Goal: Transaction & Acquisition: Subscribe to service/newsletter

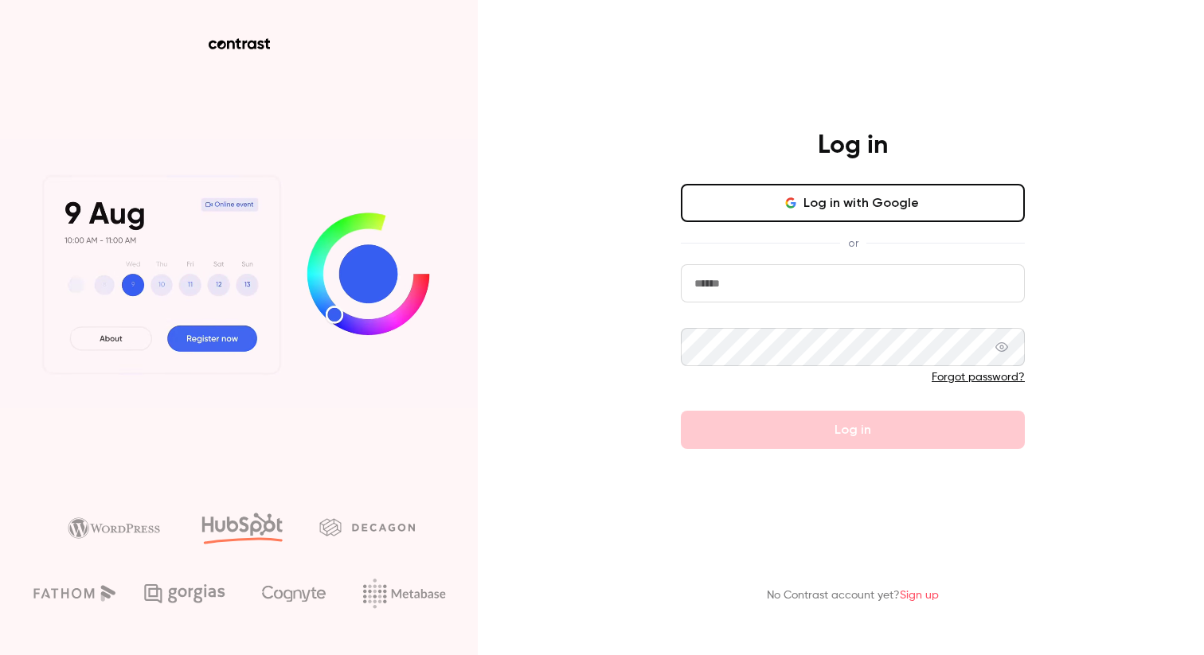
click at [775, 207] on button "Log in with Google" at bounding box center [853, 203] width 344 height 38
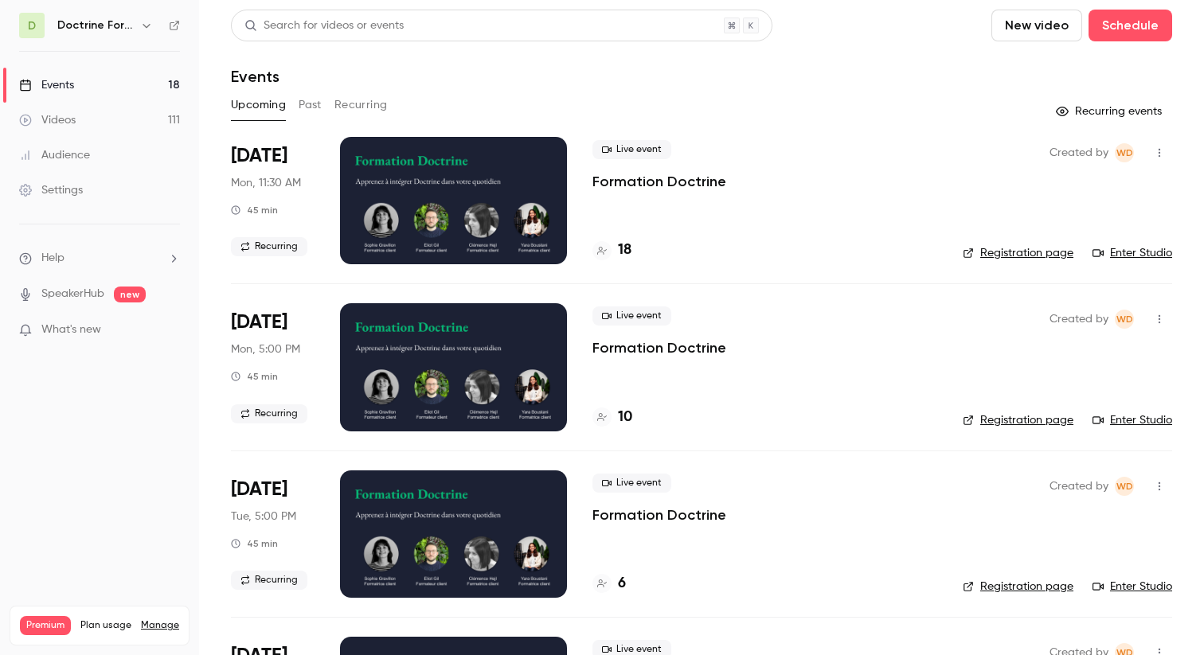
click at [92, 77] on link "Events 18" at bounding box center [99, 85] width 199 height 35
click at [133, 30] on h6 "Doctrine Formation Avocats" at bounding box center [95, 26] width 76 height 16
click at [143, 25] on icon "button" at bounding box center [146, 25] width 13 height 13
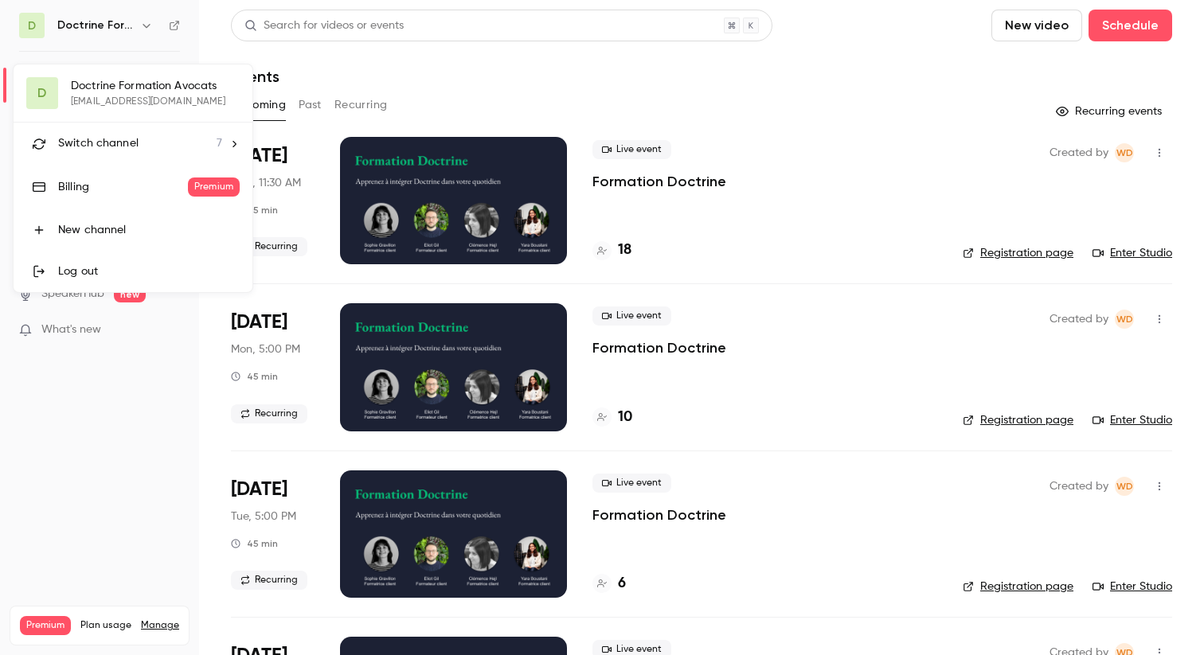
click at [115, 150] on span "Switch channel" at bounding box center [98, 143] width 80 height 17
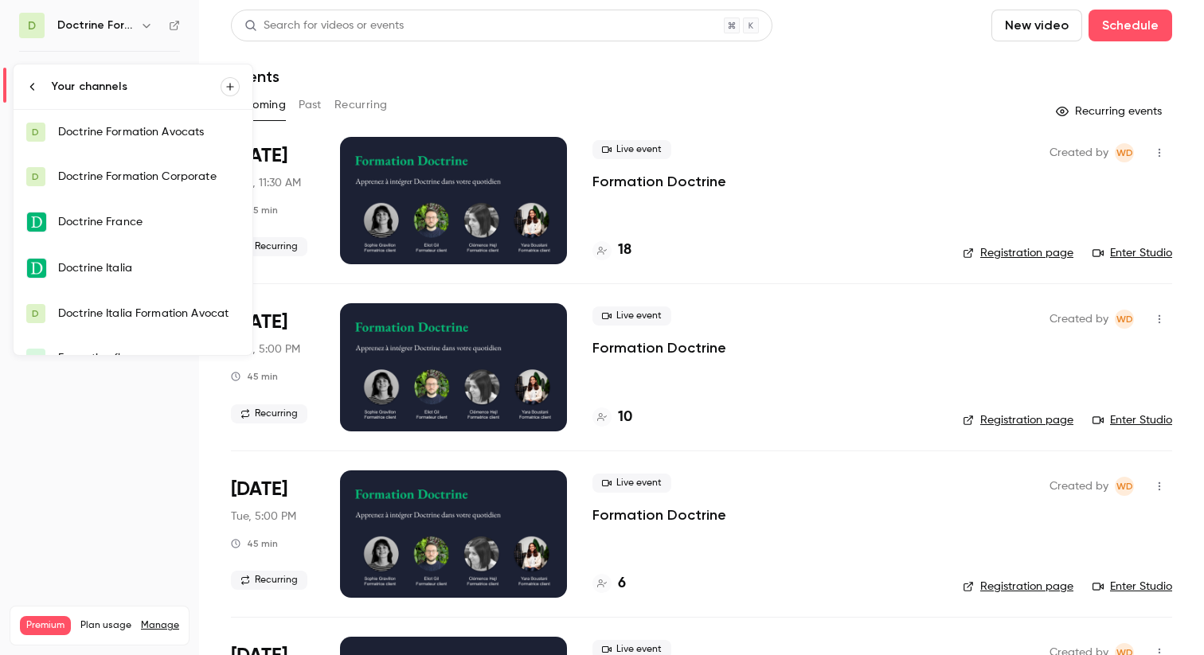
click at [136, 227] on div "Doctrine France" at bounding box center [149, 222] width 182 height 16
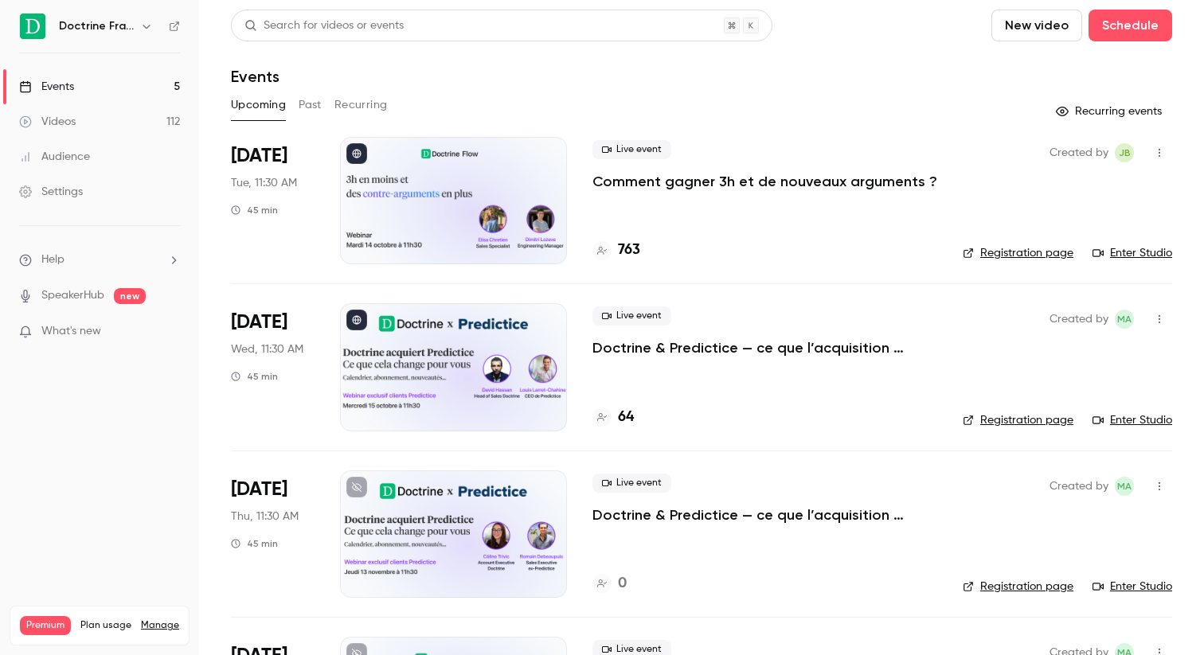
click at [619, 248] on h4 "763" at bounding box center [629, 250] width 22 height 21
click at [639, 250] on div "763" at bounding box center [764, 250] width 345 height 21
click at [630, 251] on h4 "763" at bounding box center [629, 250] width 22 height 21
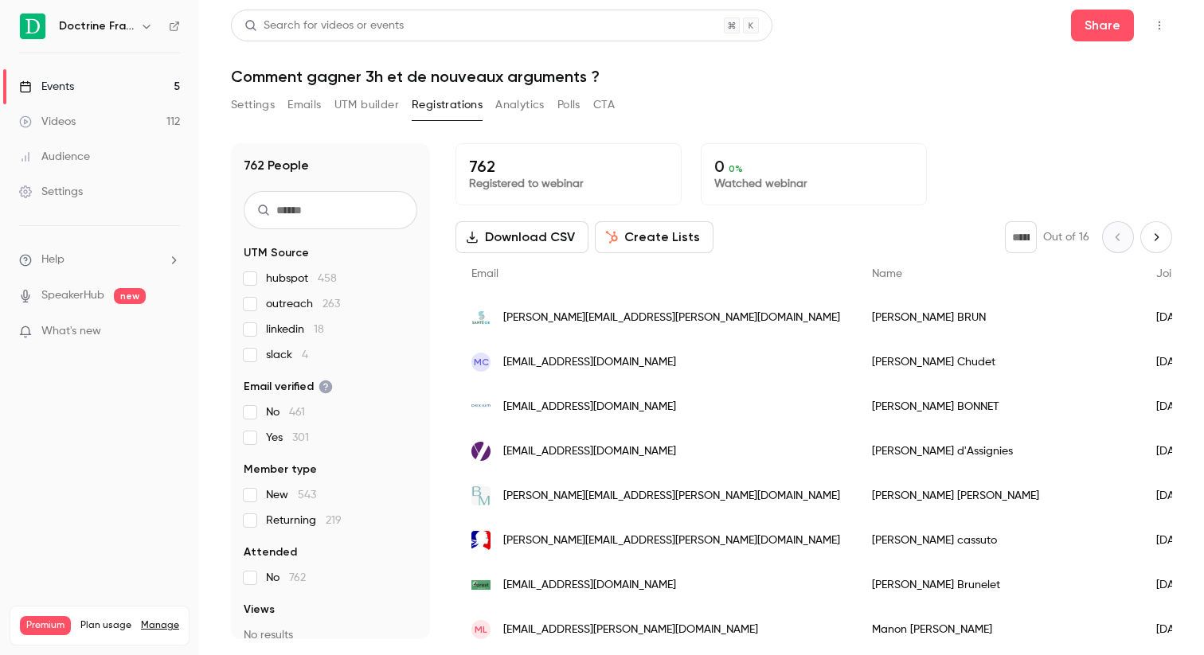
click at [86, 182] on link "Settings" at bounding box center [99, 191] width 199 height 35
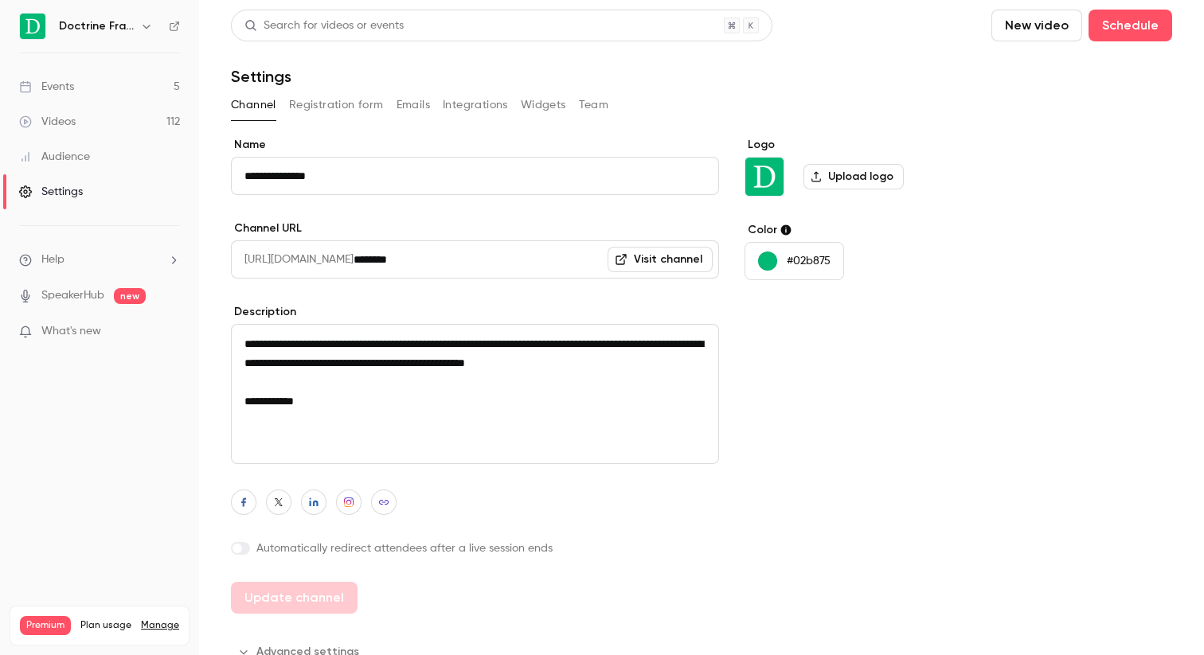
click at [79, 161] on div "Audience" at bounding box center [54, 157] width 71 height 16
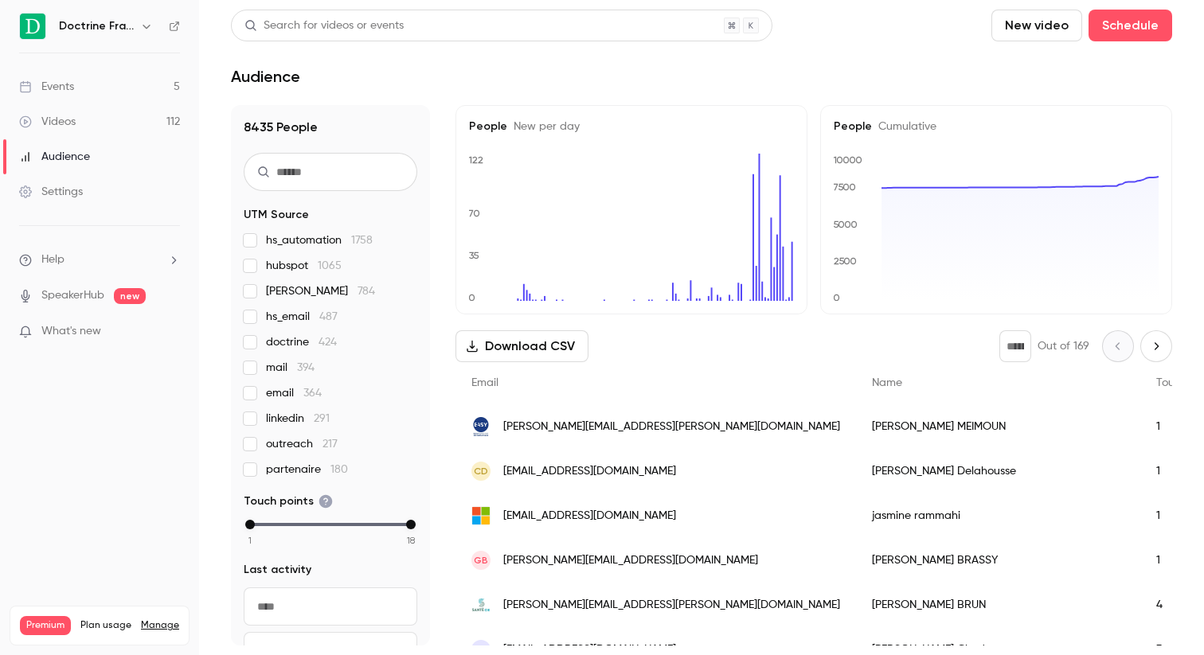
click at [73, 111] on link "Videos 112" at bounding box center [99, 121] width 199 height 35
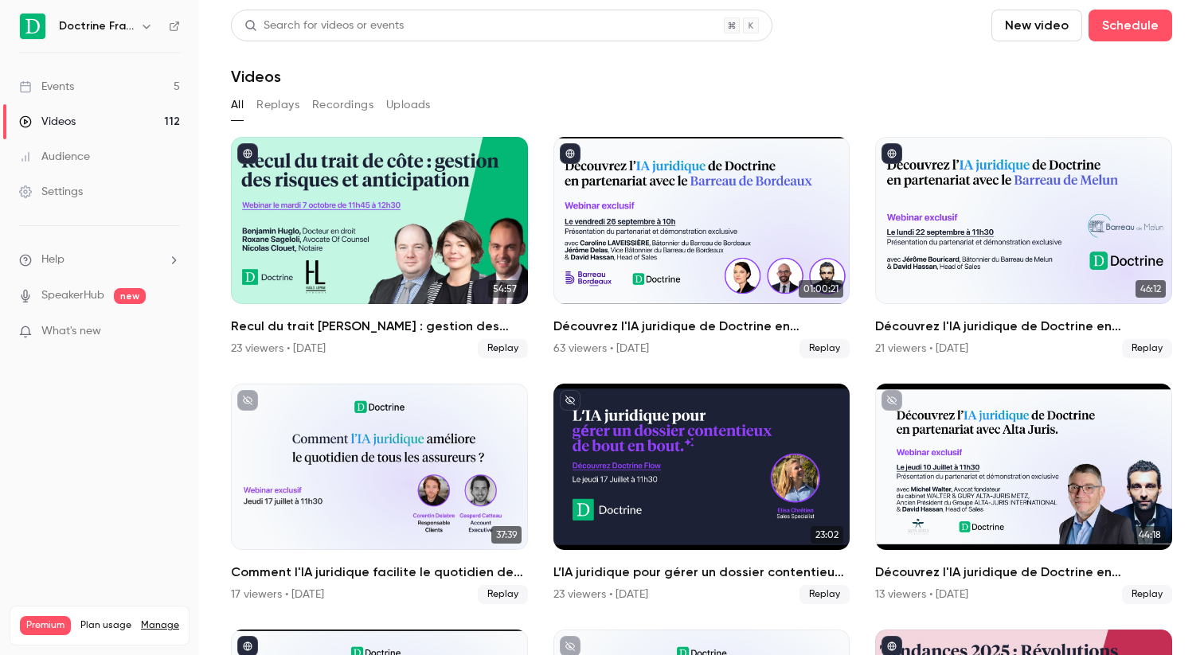
click at [100, 606] on div "Premium Plan usage Manage Videos 348 / ∞ Monthly registrants 1037 / 750" at bounding box center [100, 626] width 180 height 40
click at [100, 619] on span "Plan usage" at bounding box center [105, 625] width 51 height 13
click at [148, 619] on link "Manage" at bounding box center [160, 625] width 38 height 13
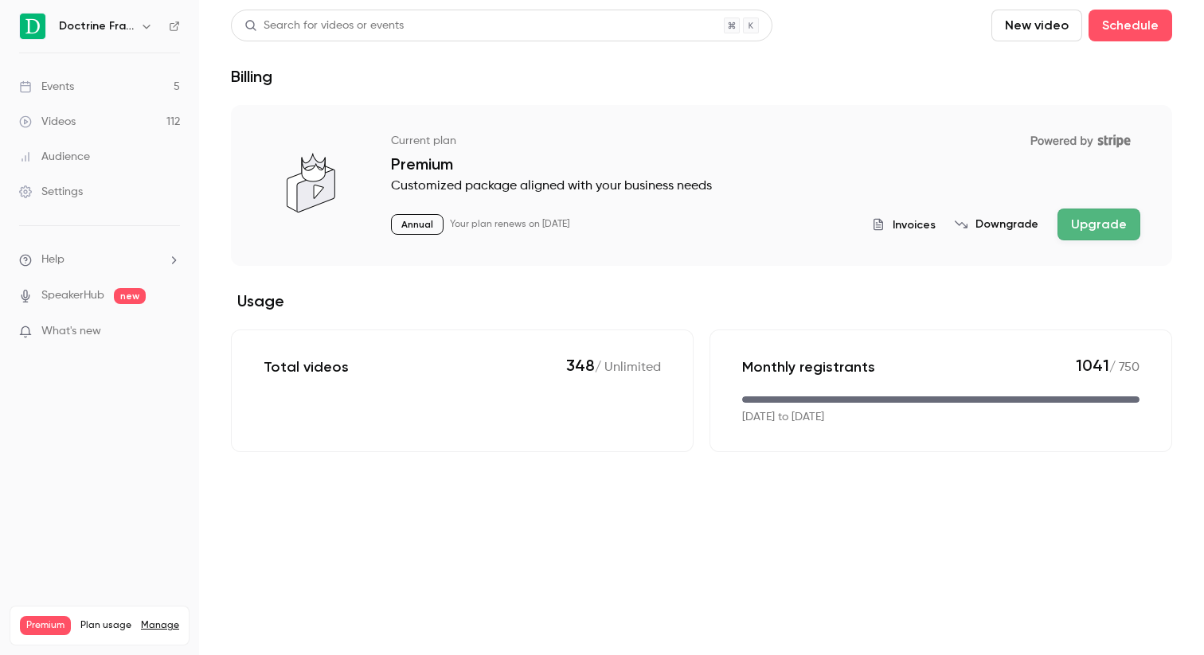
click at [1090, 222] on button "Upgrade" at bounding box center [1098, 225] width 83 height 32
